Goal: Task Accomplishment & Management: Use online tool/utility

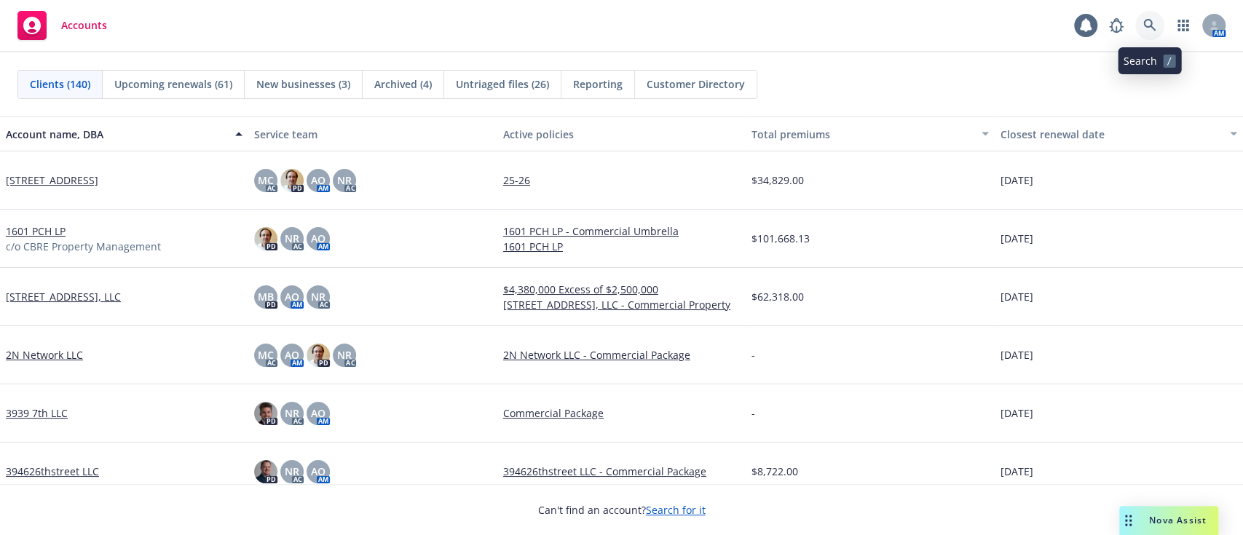
click at [1143, 21] on icon at bounding box center [1149, 25] width 13 height 13
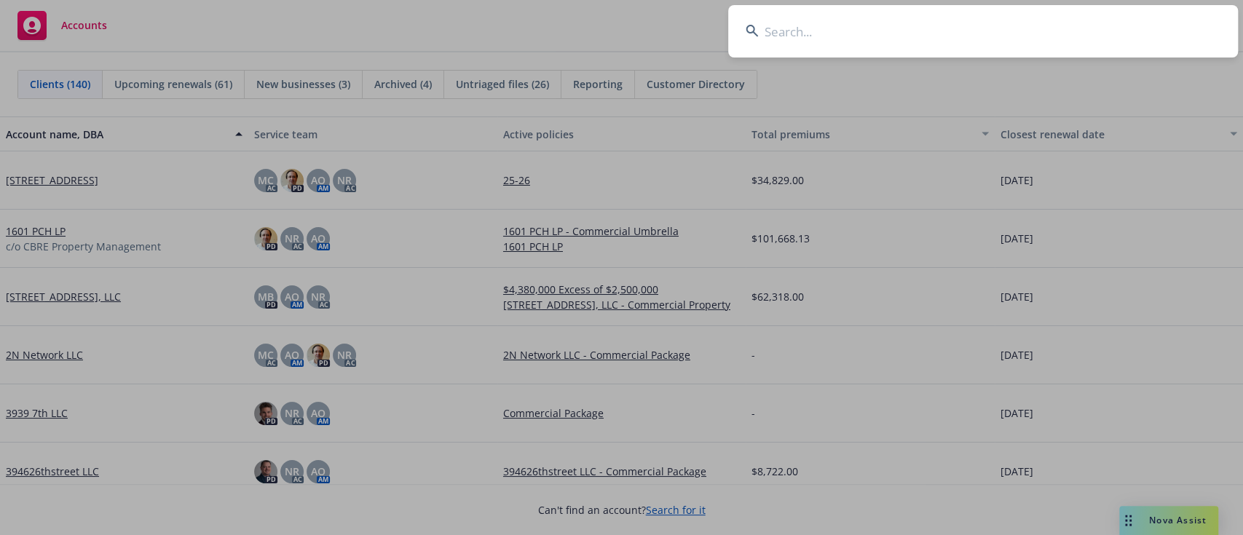
click at [892, 36] on input at bounding box center [983, 31] width 510 height 52
drag, startPoint x: 892, startPoint y: 36, endPoint x: 910, endPoint y: -102, distance: 139.5
drag, startPoint x: 910, startPoint y: -102, endPoint x: 813, endPoint y: 32, distance: 165.3
click at [813, 32] on input at bounding box center [983, 31] width 510 height 52
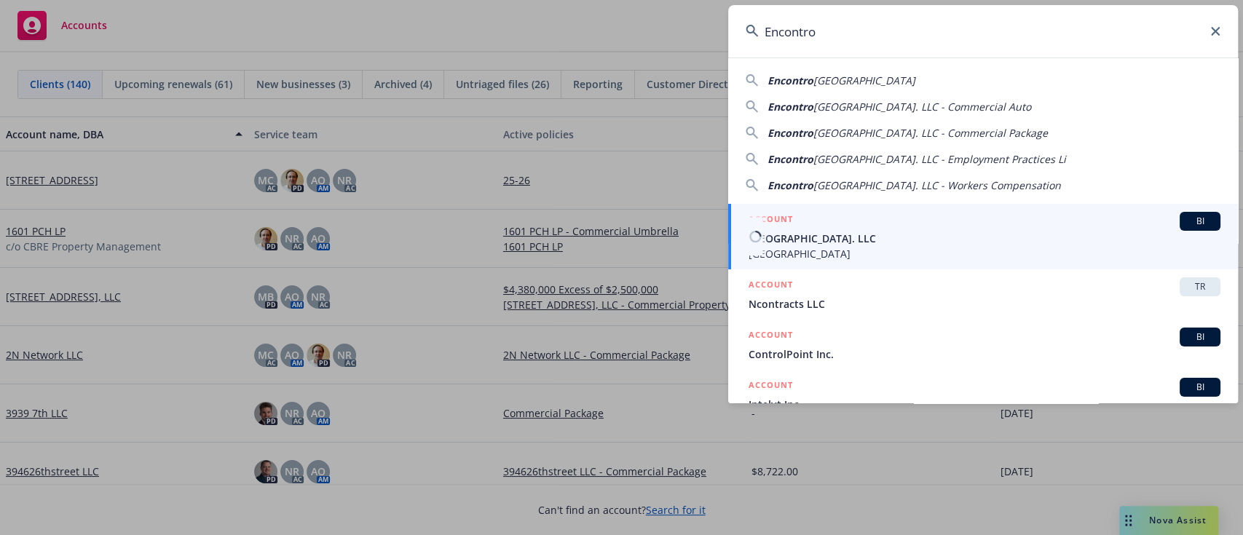
type input "Encontro"
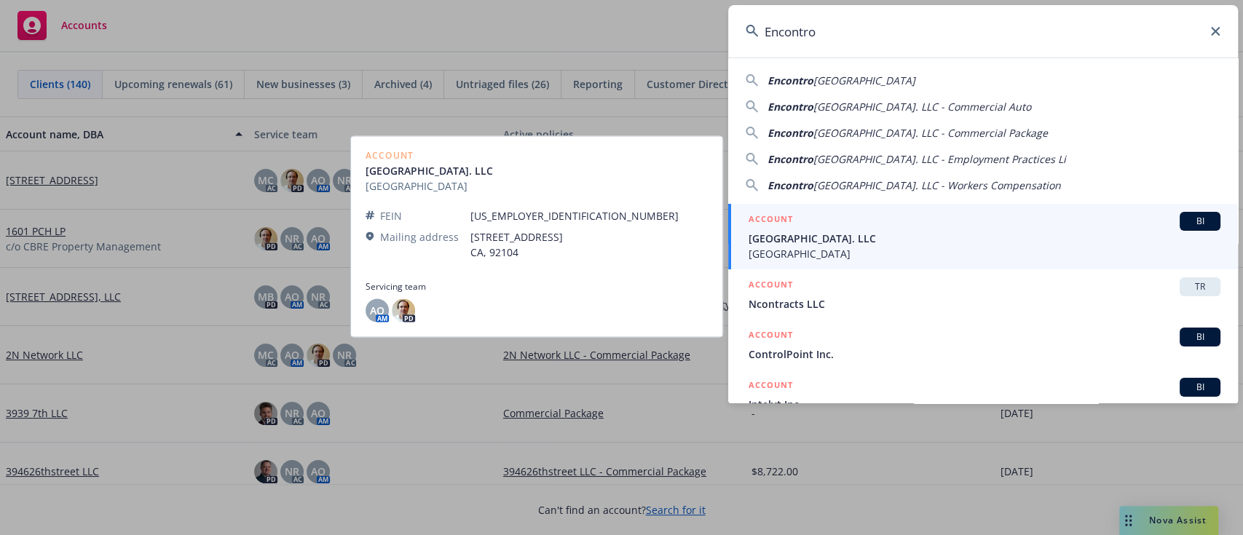
click at [867, 245] on span "[GEOGRAPHIC_DATA]. LLC" at bounding box center [984, 238] width 472 height 15
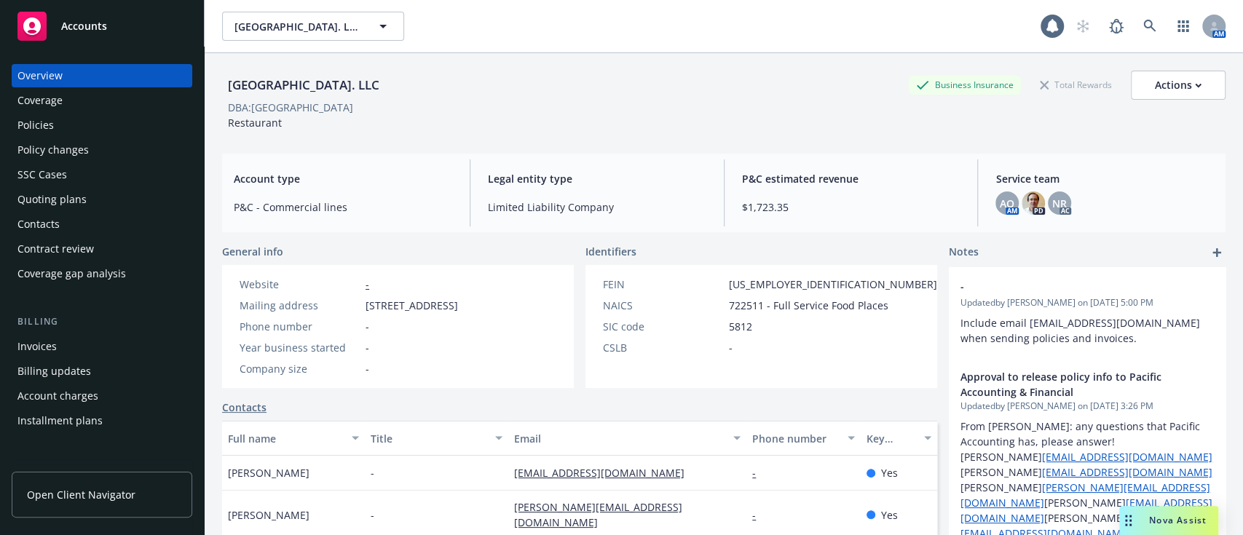
click at [50, 114] on div "Policies" at bounding box center [35, 125] width 36 height 23
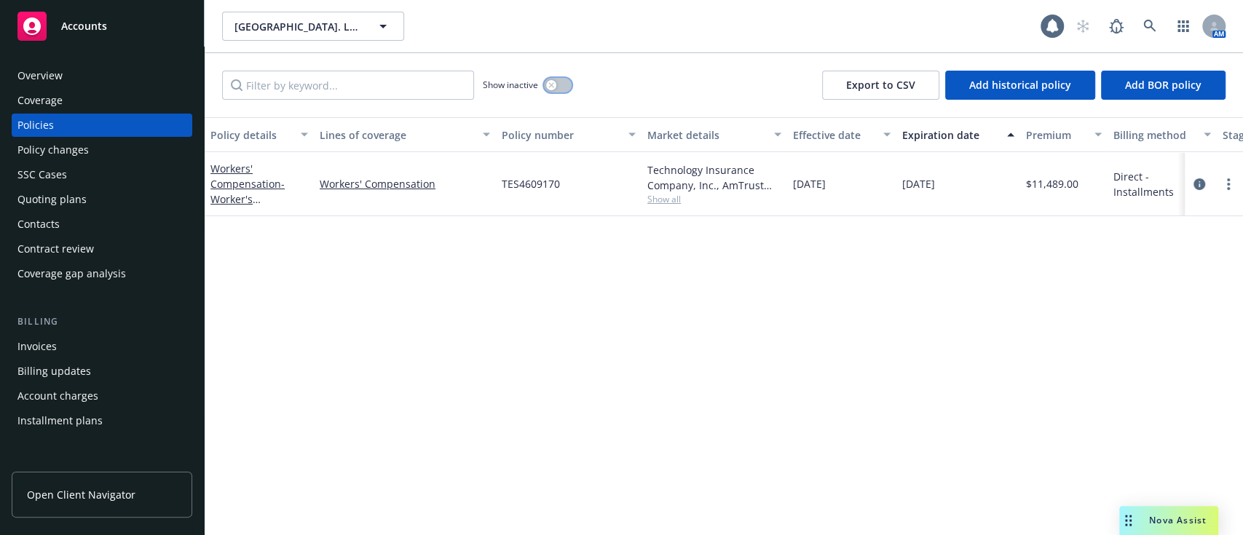
click at [553, 91] on button "button" at bounding box center [558, 85] width 28 height 15
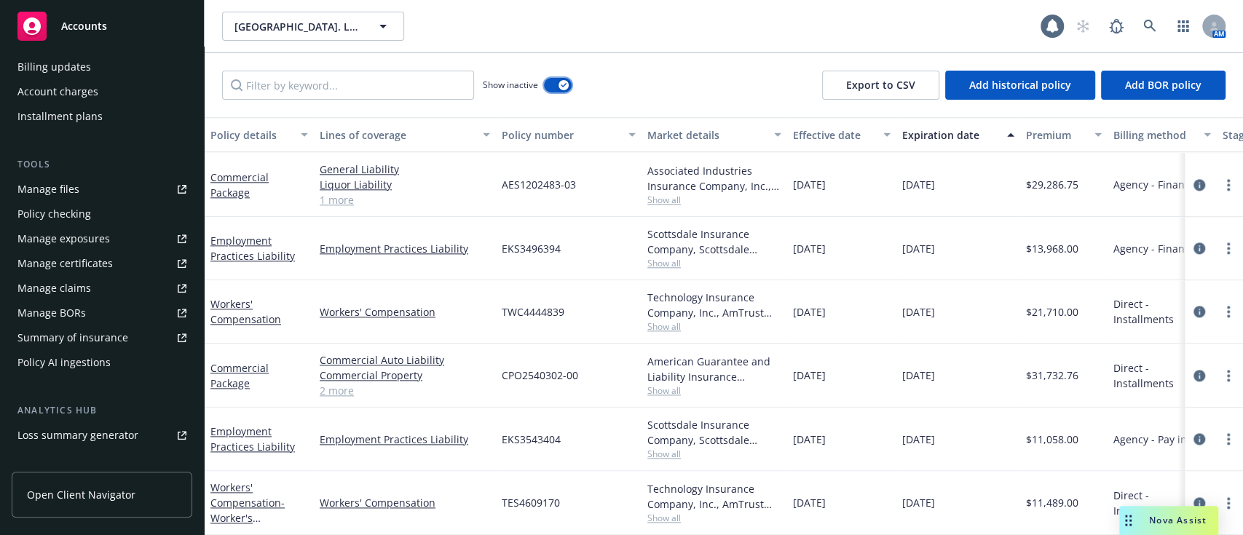
scroll to position [306, 0]
click at [35, 189] on div "Manage files" at bounding box center [48, 187] width 62 height 23
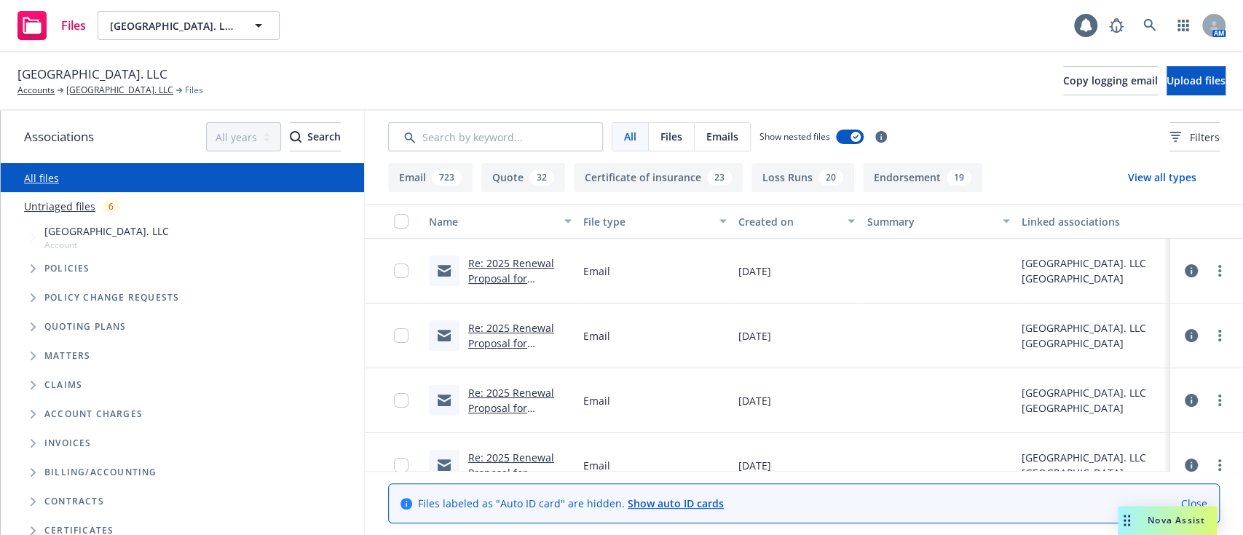
click at [23, 325] on span "Tree Example" at bounding box center [32, 326] width 23 height 23
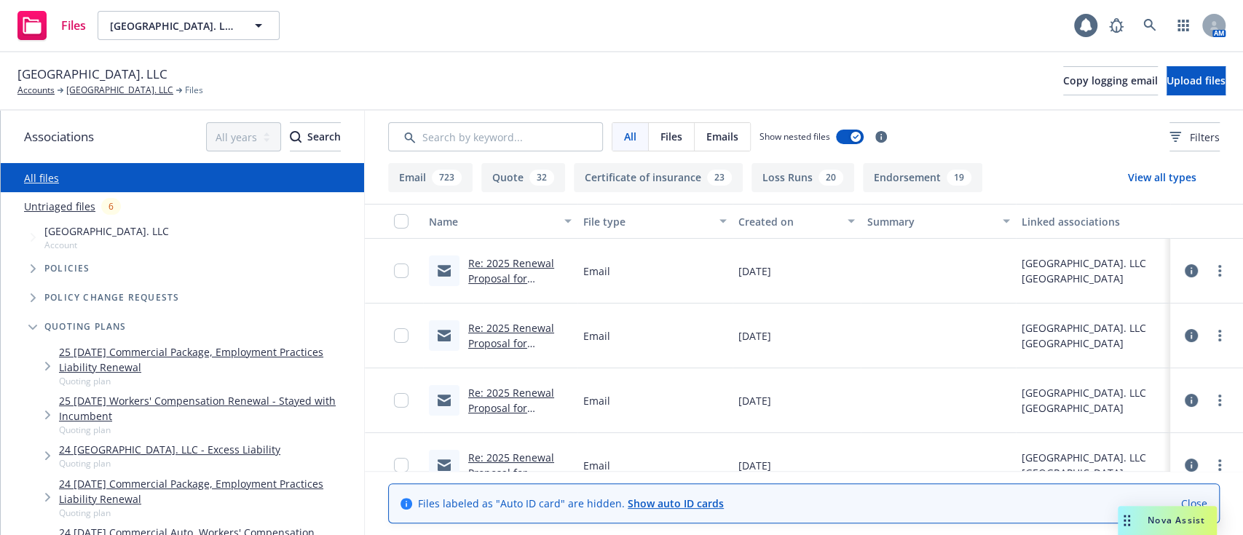
click at [95, 353] on link "25 [DATE] Commercial Package, Employment Practices Liability Renewal" at bounding box center [208, 359] width 299 height 31
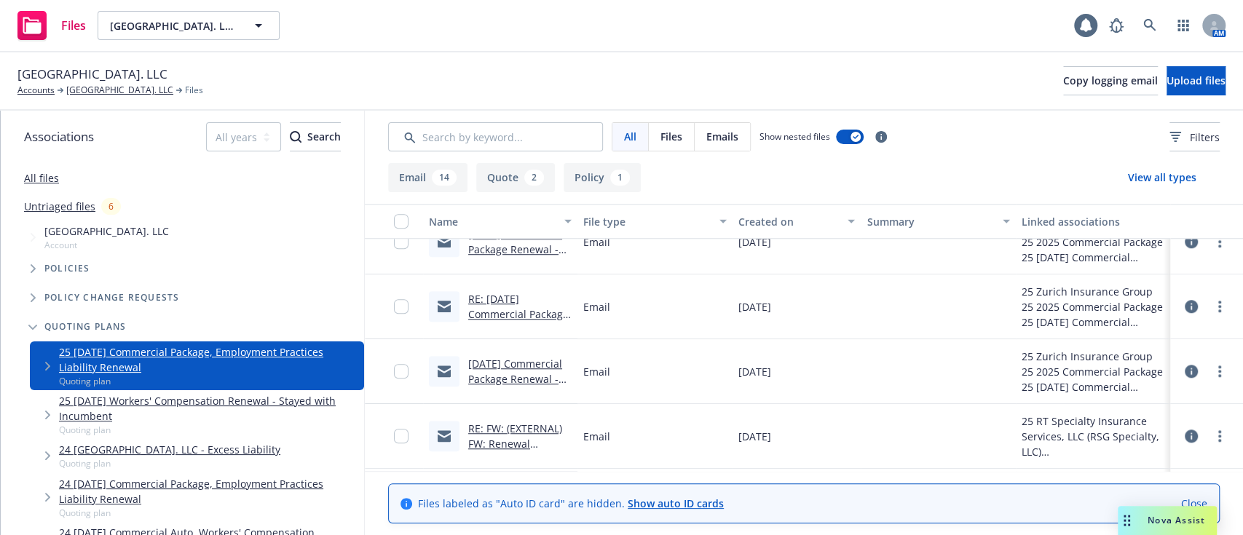
scroll to position [860, 0]
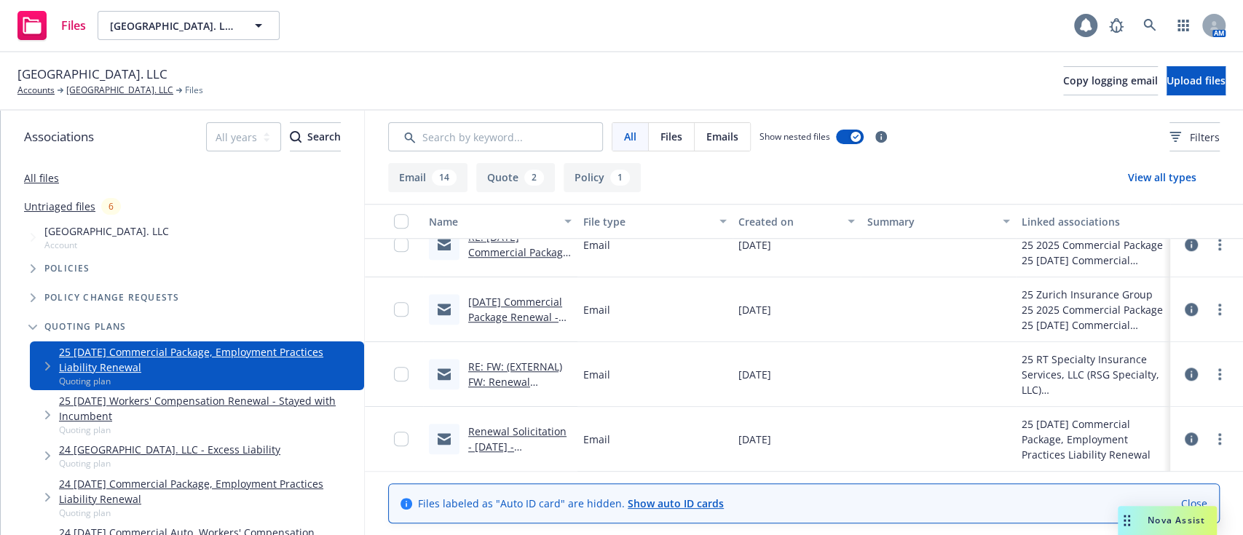
click at [1083, 23] on icon at bounding box center [1086, 25] width 12 height 13
click at [1181, 514] on span "Nova Assist" at bounding box center [1176, 520] width 58 height 12
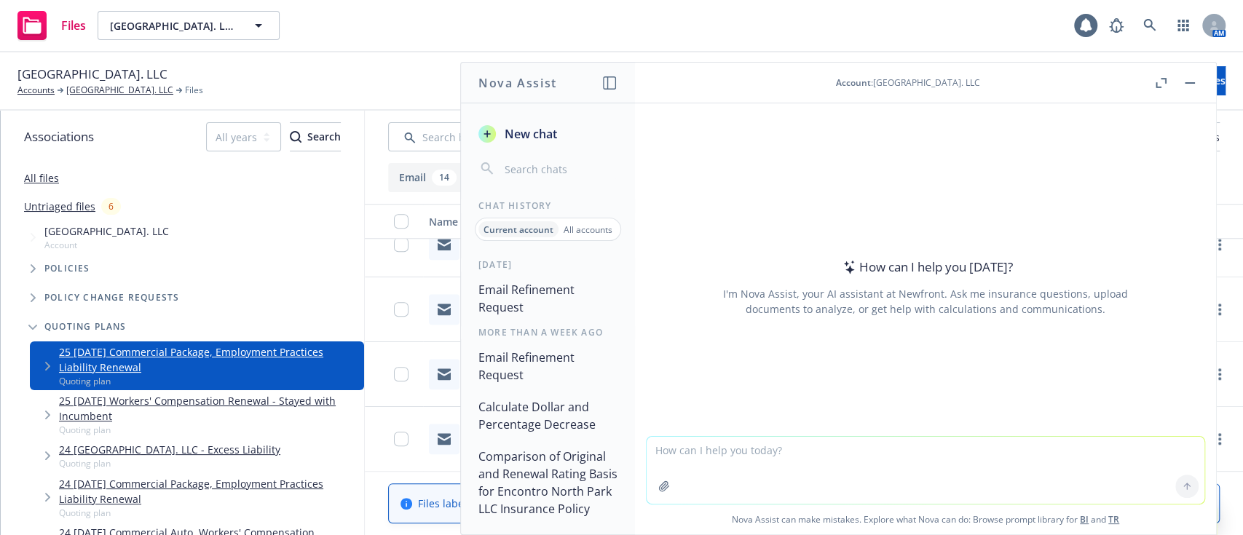
click at [597, 235] on p "All accounts" at bounding box center [588, 230] width 49 height 12
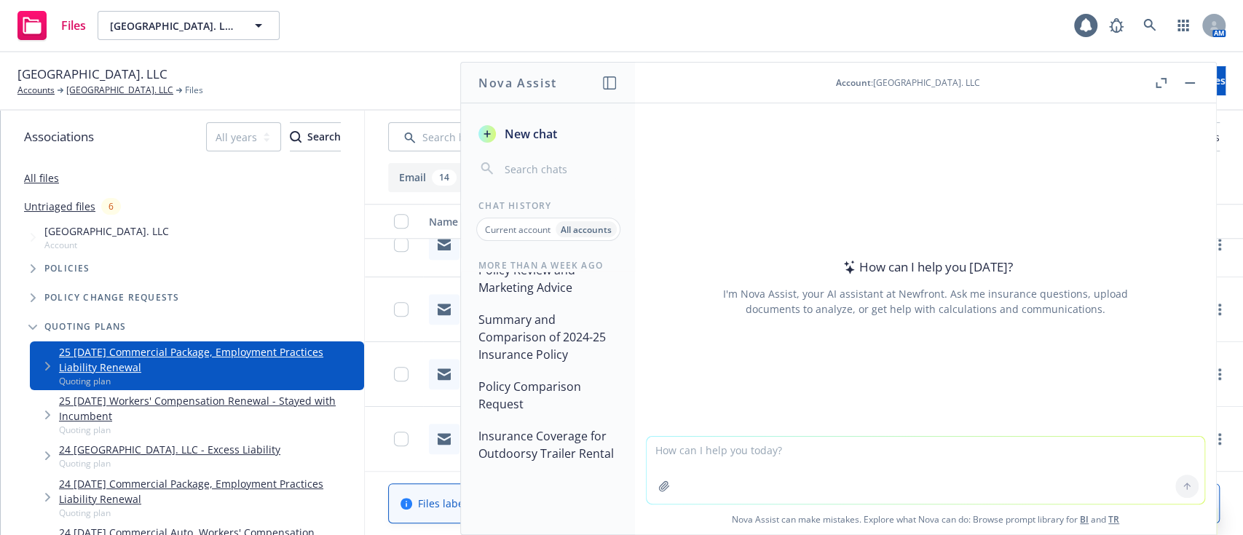
scroll to position [2344, 0]
click at [1188, 79] on button "button" at bounding box center [1189, 82] width 17 height 17
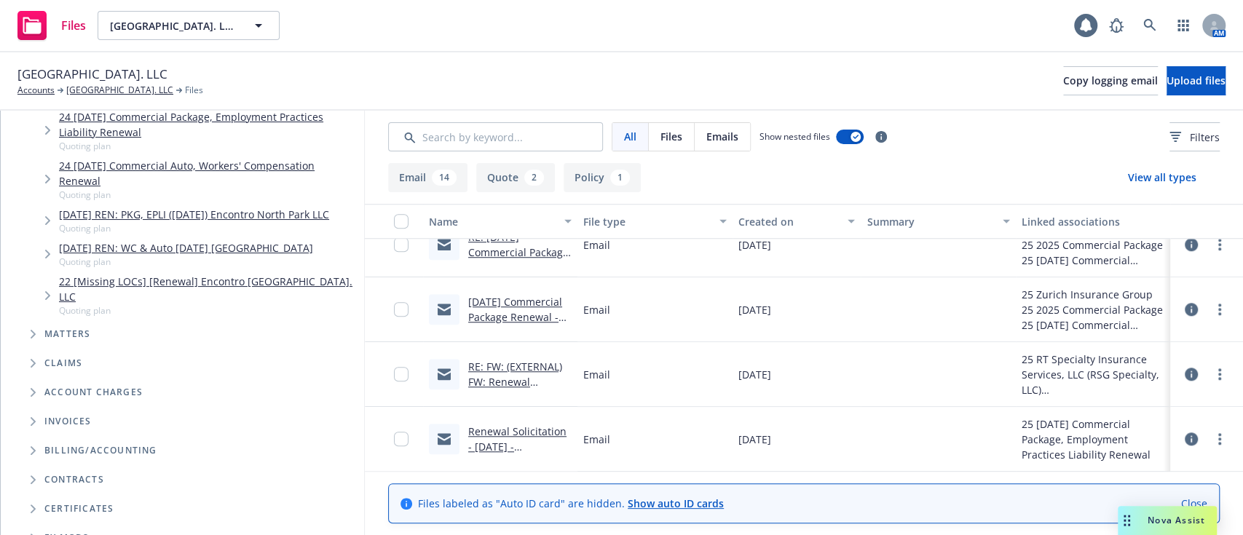
scroll to position [472, 0]
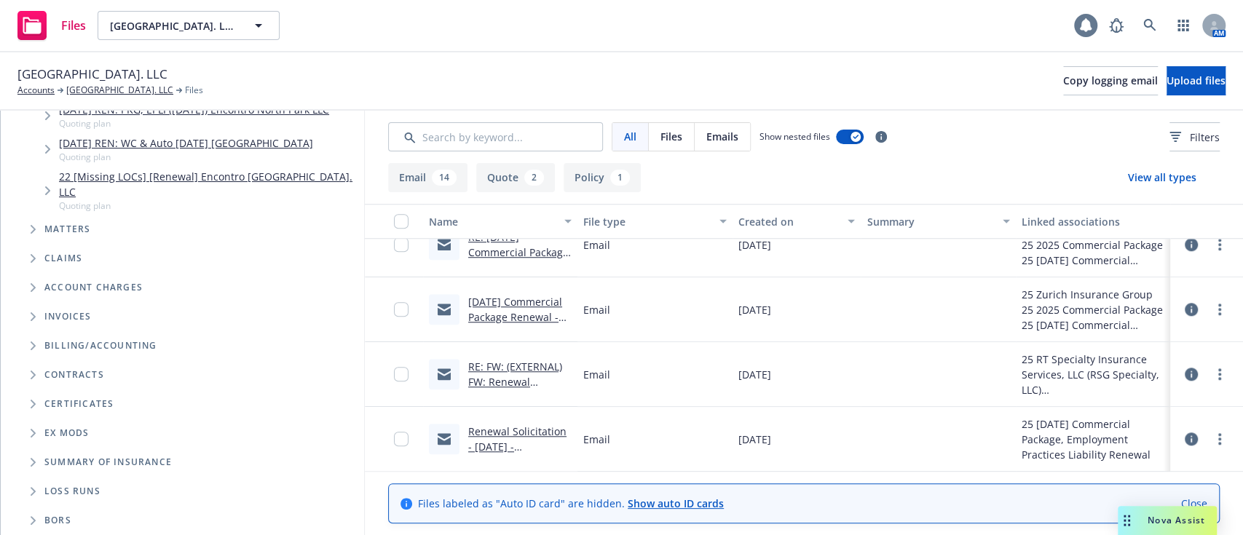
click at [1082, 29] on icon at bounding box center [1086, 25] width 12 height 13
click at [1158, 511] on div "Nova Assist" at bounding box center [1167, 520] width 99 height 29
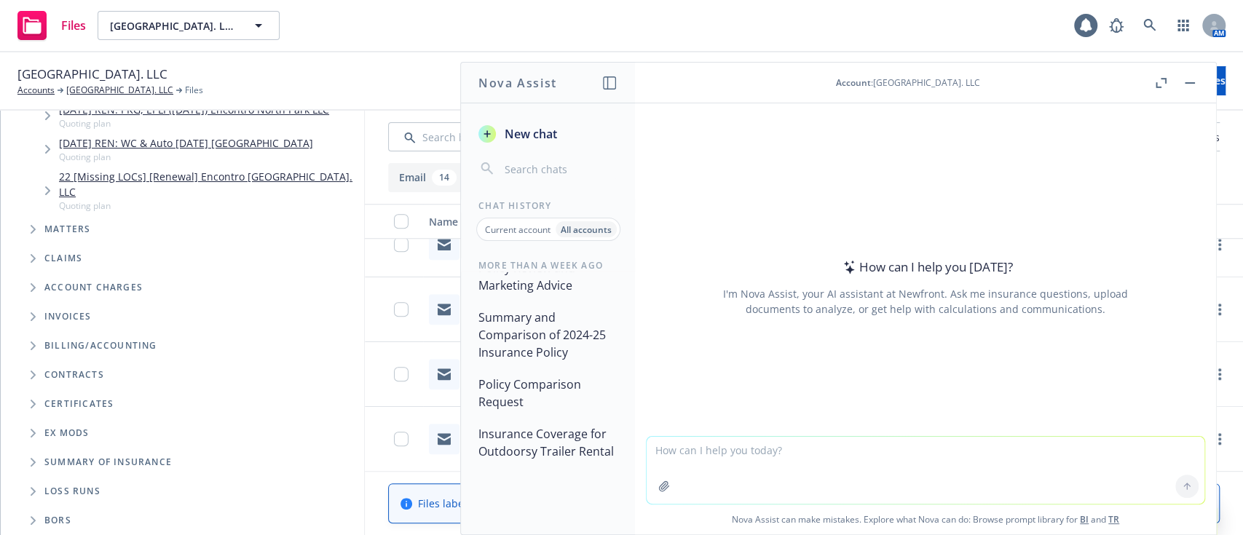
click at [938, 452] on textarea at bounding box center [926, 470] width 558 height 67
click at [783, 440] on textarea "Hi Nova - What is 15% from 1,500,000?" at bounding box center [926, 469] width 558 height 68
click at [788, 451] on textarea "Hi Nova - What is 15% from $,500,000?" at bounding box center [926, 469] width 558 height 68
type textarea "Hi Nova - What is 15% from $1,500,000?"
click at [1182, 486] on icon at bounding box center [1187, 486] width 10 height 10
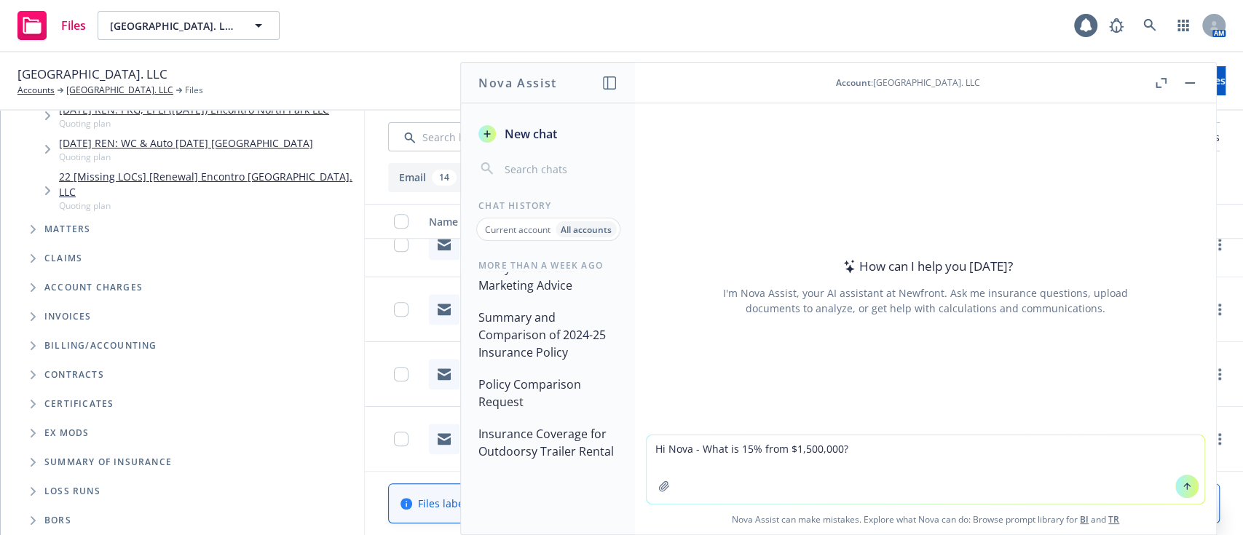
scroll to position [2394, 0]
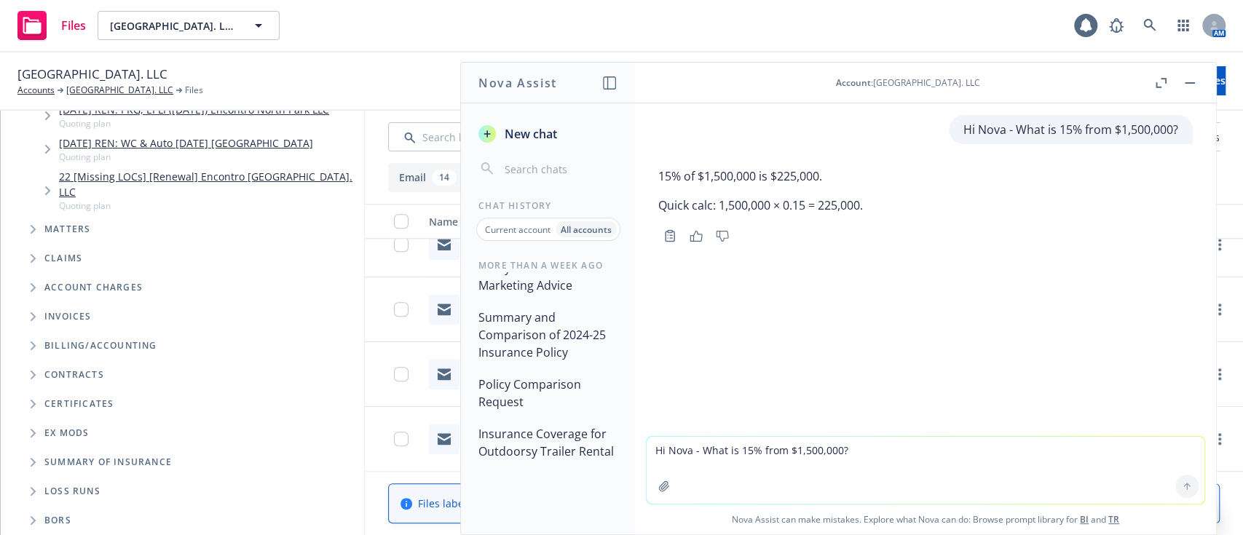
click at [778, 457] on textarea "Hi Nova - What is 15% from $1,500,000?" at bounding box center [926, 470] width 558 height 67
click at [1080, 20] on icon at bounding box center [1085, 25] width 15 height 15
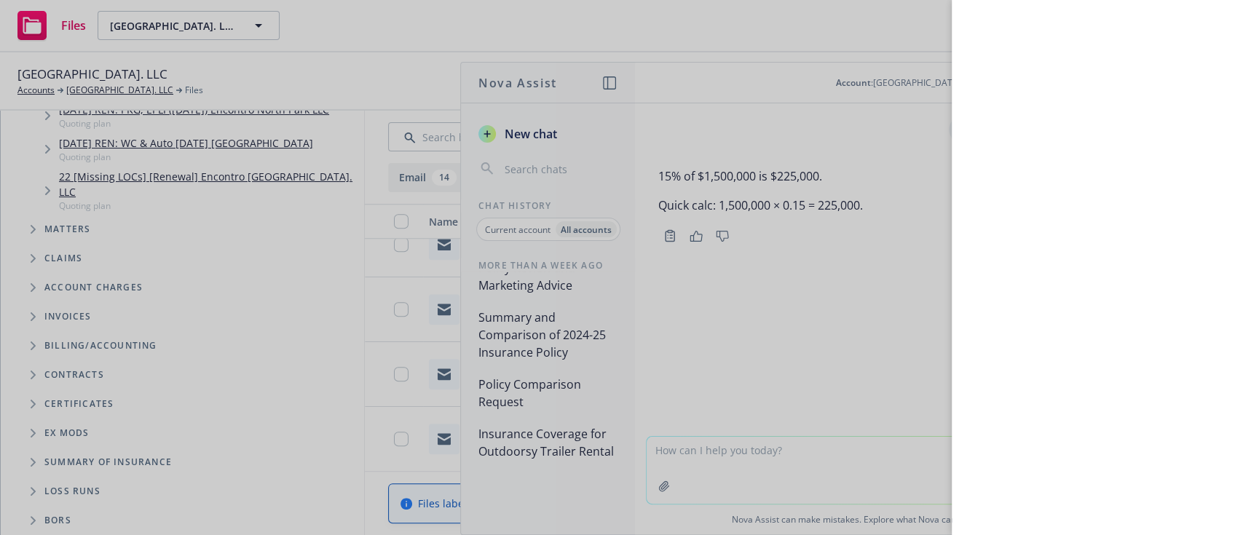
click at [744, 45] on div at bounding box center [621, 267] width 1243 height 535
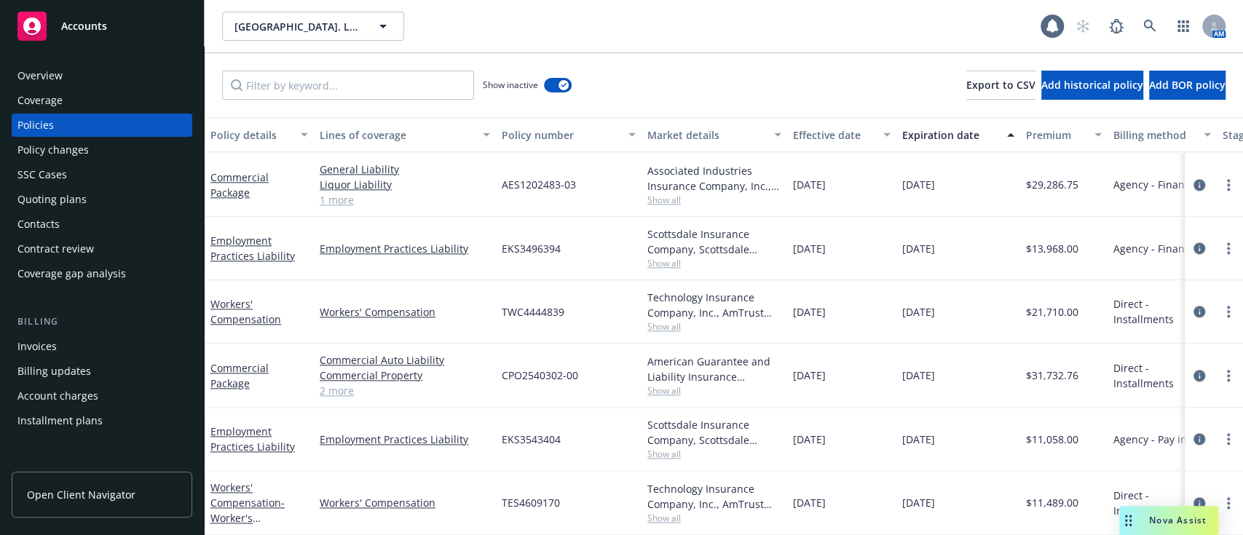
click at [111, 200] on div "Quoting plans" at bounding box center [101, 199] width 169 height 23
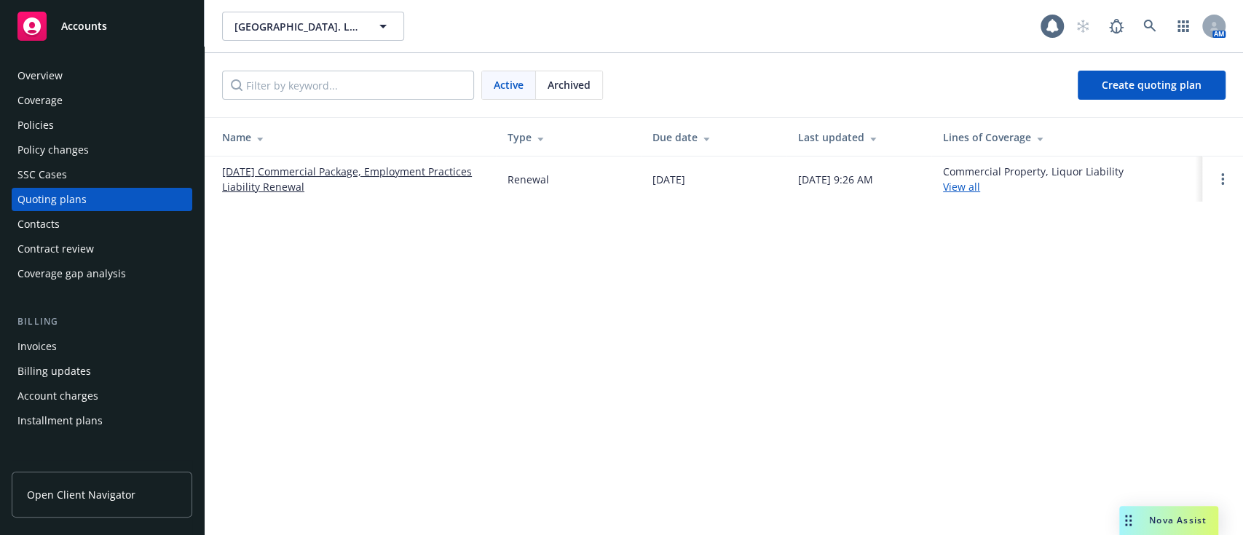
click at [249, 172] on link "09/27/25 Commercial Package, Employment Practices Liability Renewal" at bounding box center [353, 179] width 262 height 31
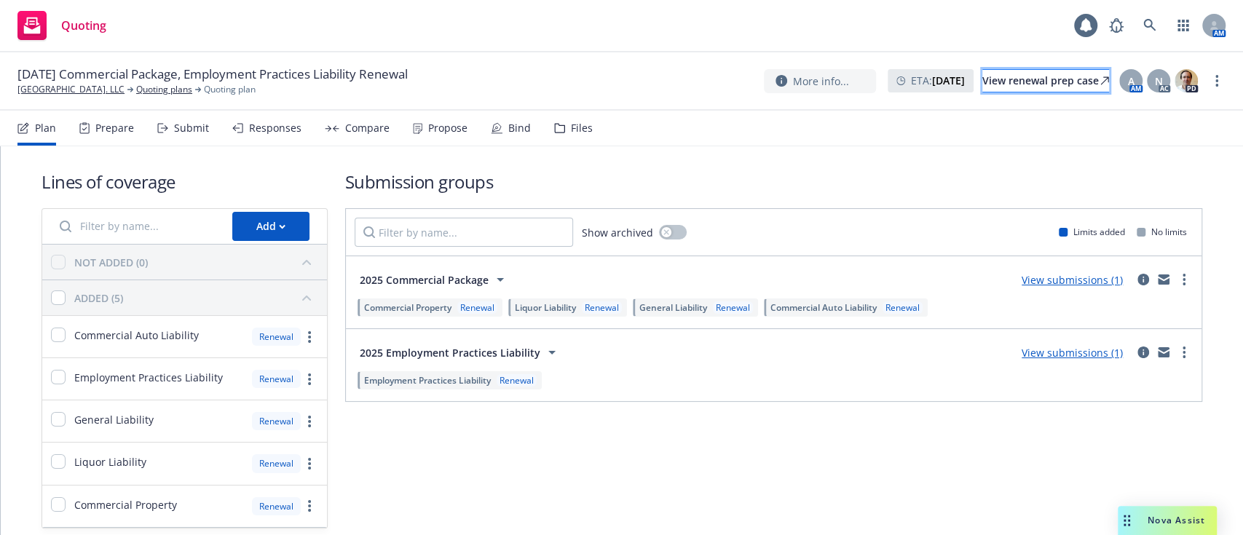
click at [1004, 84] on div "View renewal prep case" at bounding box center [1045, 81] width 127 height 22
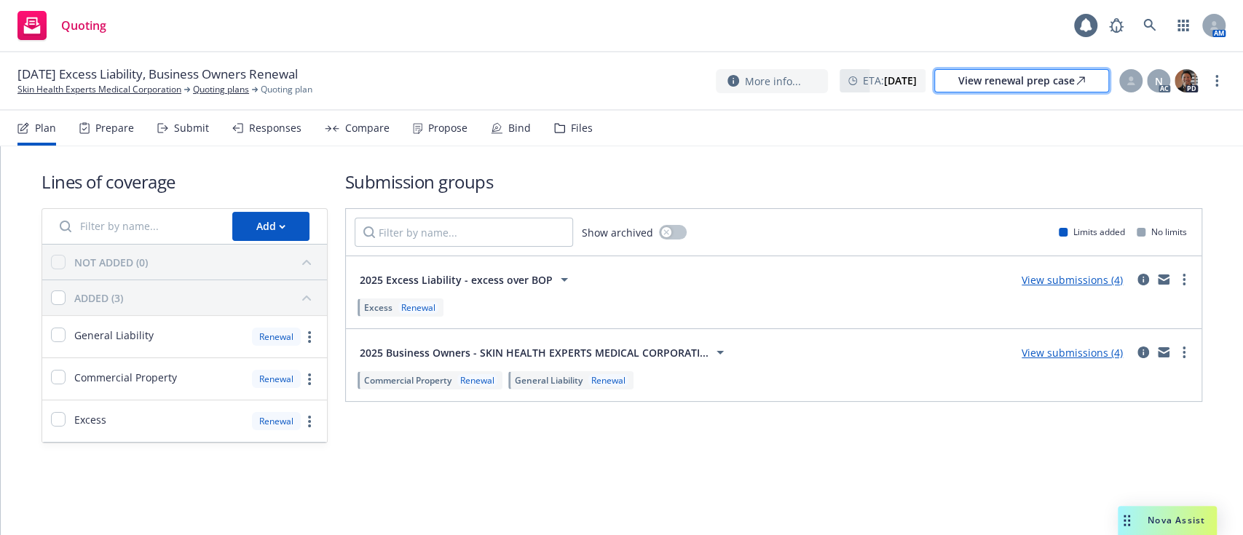
click at [981, 84] on div "View renewal prep case" at bounding box center [1021, 81] width 127 height 22
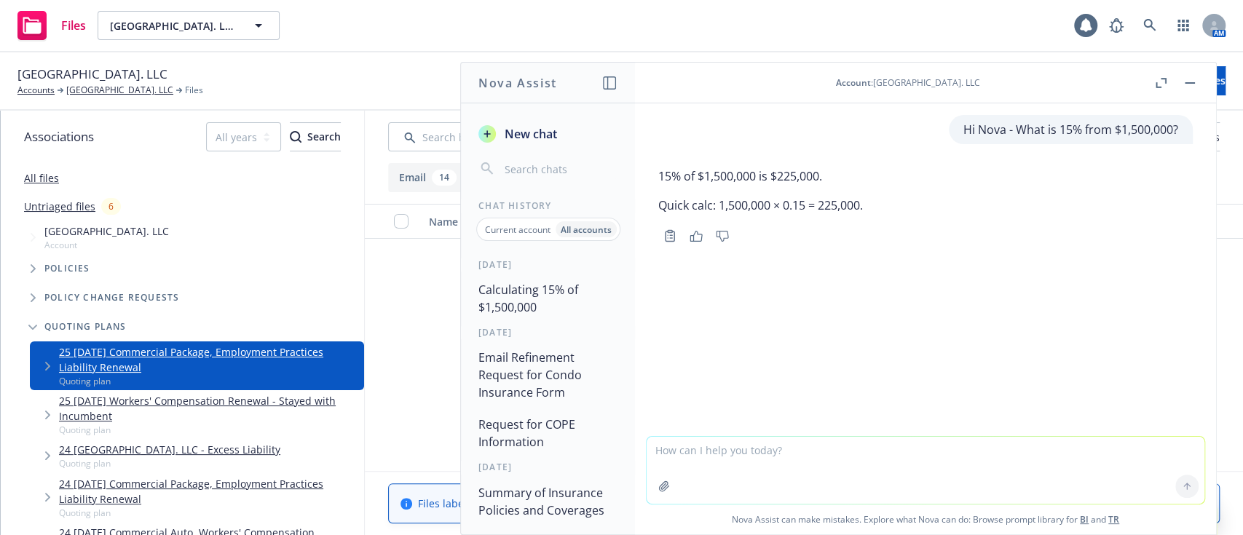
scroll to position [2411, 0]
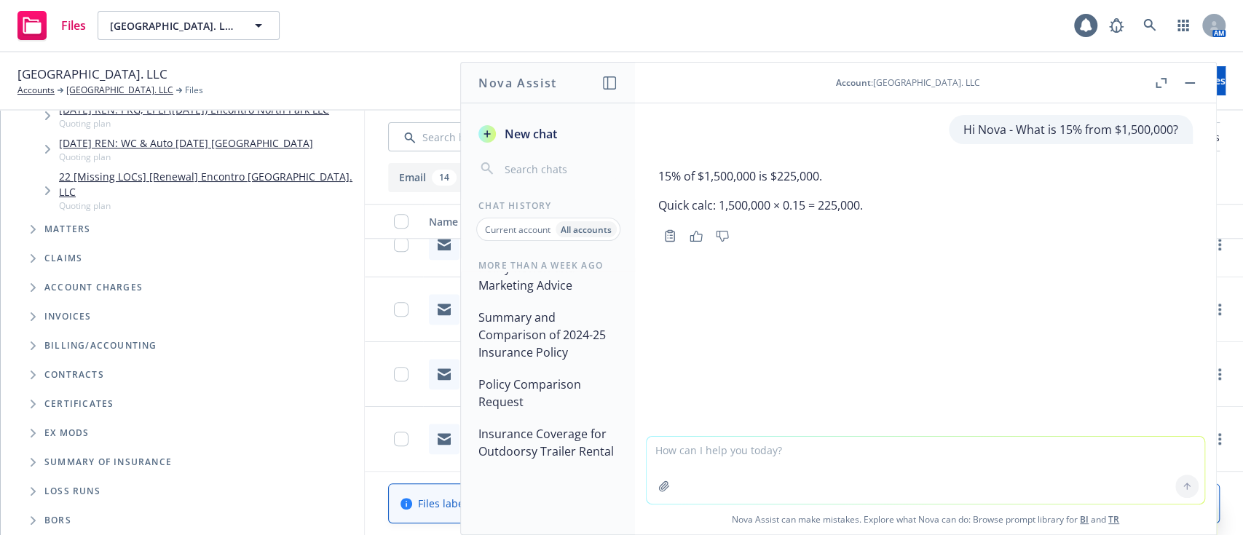
click at [1195, 82] on button "button" at bounding box center [1189, 82] width 17 height 17
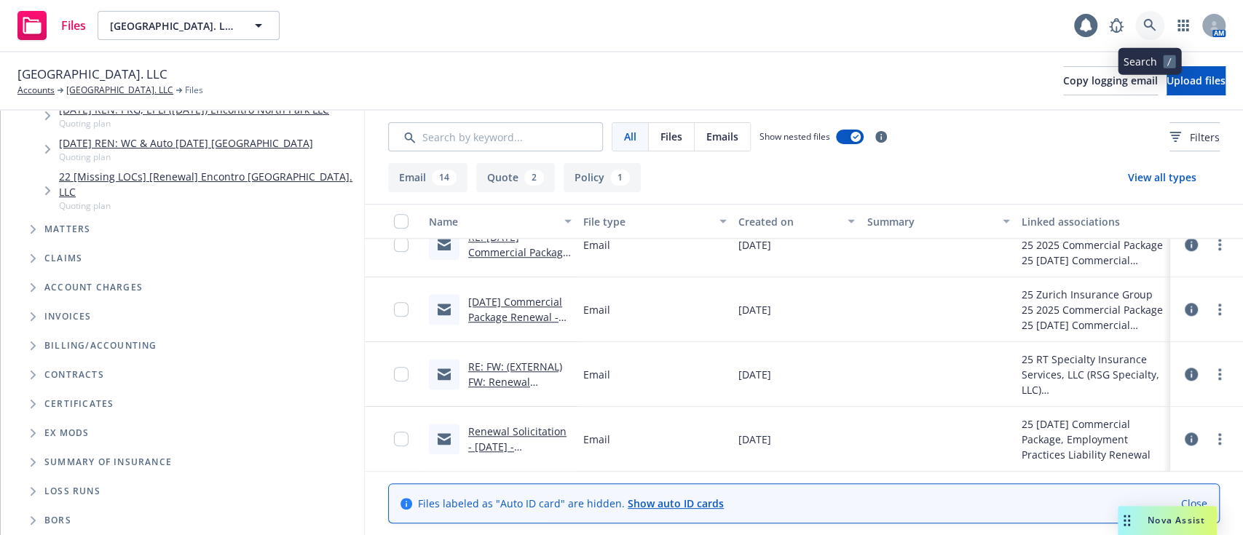
click at [1145, 20] on icon at bounding box center [1149, 25] width 12 height 12
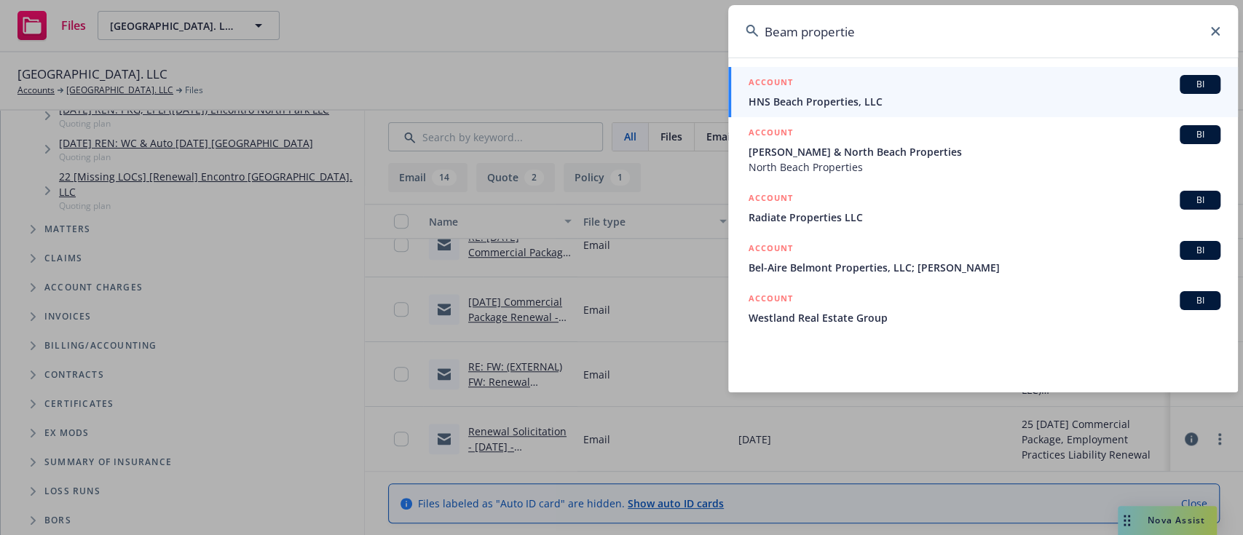
type input "Beam properties"
